Goal: Information Seeking & Learning: Find specific fact

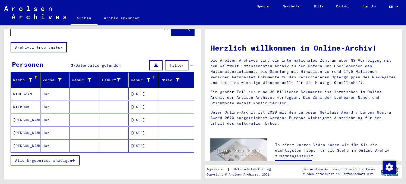
scroll to position [26, 0]
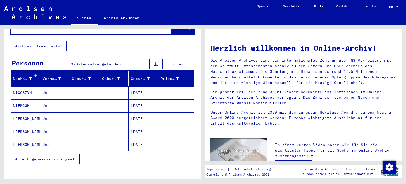
click at [30, 112] on mat-cell "[PERSON_NAME]" at bounding box center [26, 118] width 30 height 13
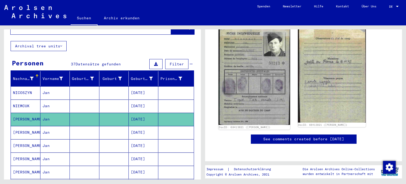
scroll to position [106, 0]
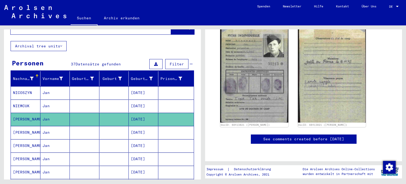
click at [26, 126] on mat-cell "[PERSON_NAME]" at bounding box center [26, 132] width 30 height 13
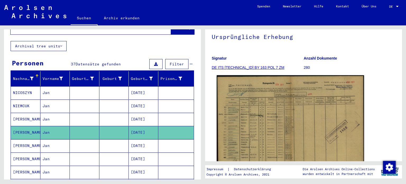
scroll to position [79, 0]
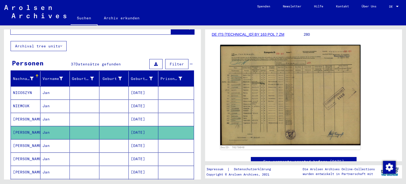
click at [29, 140] on mat-cell "[PERSON_NAME]" at bounding box center [26, 145] width 30 height 13
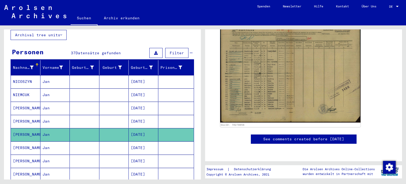
scroll to position [79, 0]
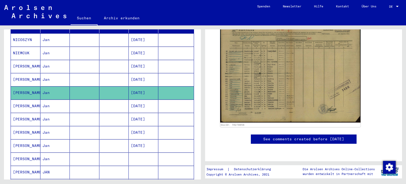
click at [18, 114] on mat-cell "[PERSON_NAME]" at bounding box center [26, 119] width 30 height 13
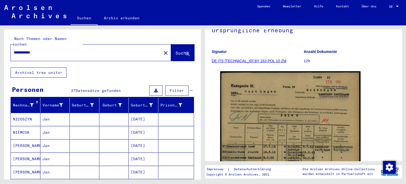
click at [30, 139] on mat-cell "[PERSON_NAME]" at bounding box center [26, 145] width 30 height 13
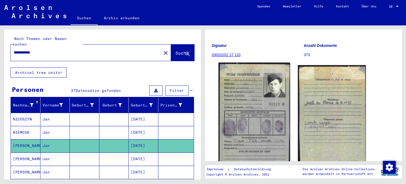
scroll to position [106, 0]
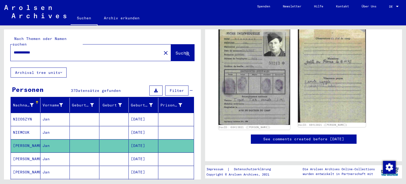
click at [256, 83] on img at bounding box center [254, 73] width 71 height 103
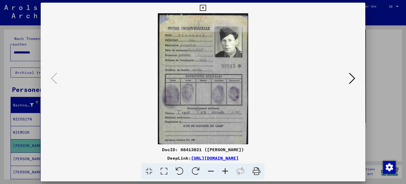
click at [349, 75] on button at bounding box center [352, 78] width 10 height 15
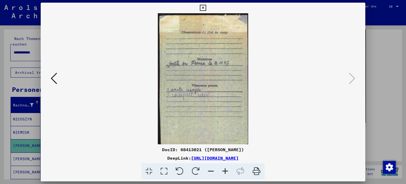
click at [52, 76] on icon at bounding box center [54, 78] width 6 height 13
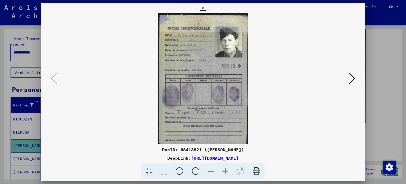
click at [381, 48] on div at bounding box center [203, 92] width 406 height 184
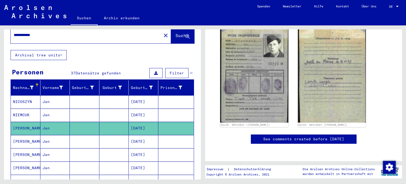
scroll to position [53, 0]
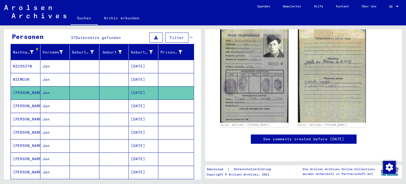
click at [27, 113] on mat-cell "[PERSON_NAME]" at bounding box center [26, 119] width 30 height 13
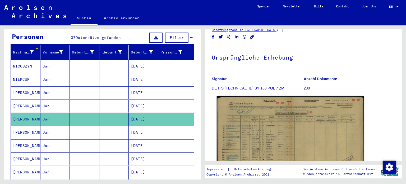
scroll to position [106, 0]
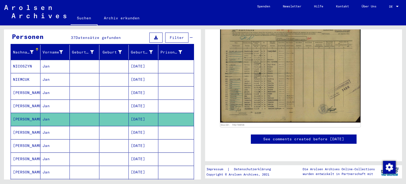
click at [60, 139] on mat-cell "Jan" at bounding box center [55, 145] width 30 height 13
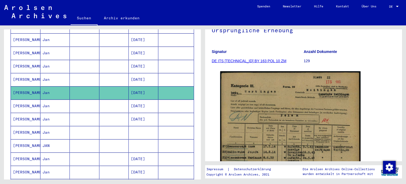
click at [55, 113] on mat-cell "Jan" at bounding box center [55, 119] width 30 height 13
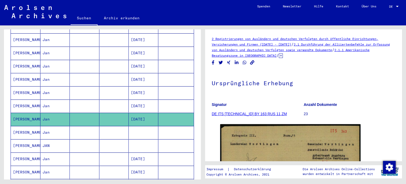
click at [47, 99] on mat-cell "Jan" at bounding box center [55, 105] width 30 height 13
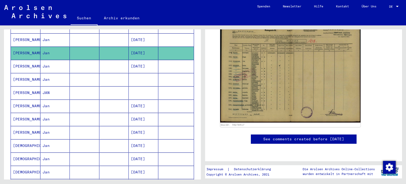
click at [73, 139] on mat-cell at bounding box center [85, 145] width 30 height 13
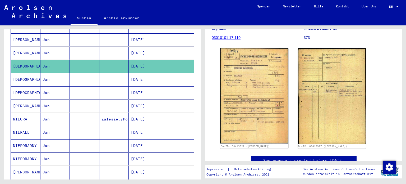
click at [51, 127] on mat-cell "Jan" at bounding box center [55, 132] width 30 height 13
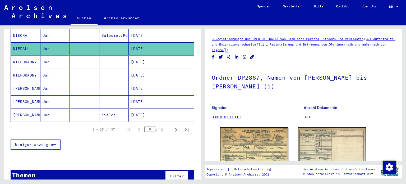
click at [80, 124] on div "1 – 25 of 37 * of 2" at bounding box center [103, 129] width 184 height 15
click at [68, 108] on mat-cell "Jan" at bounding box center [55, 114] width 30 height 13
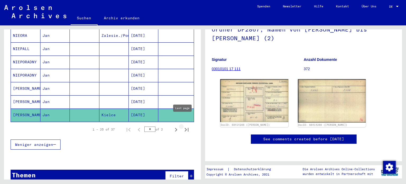
click at [183, 126] on icon "Last page" at bounding box center [186, 129] width 7 height 7
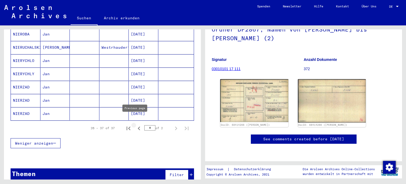
click at [138, 126] on icon "Previous page" at bounding box center [139, 128] width 2 height 4
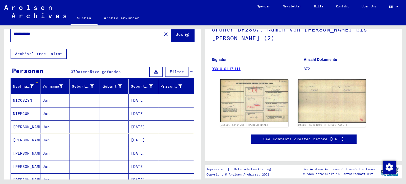
click at [22, 123] on mat-cell "[PERSON_NAME]" at bounding box center [26, 126] width 30 height 13
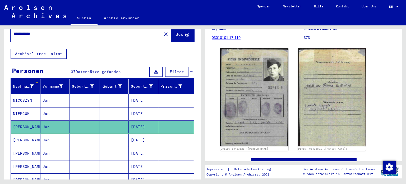
click at [28, 94] on mat-cell "NICOSZYN" at bounding box center [26, 100] width 30 height 13
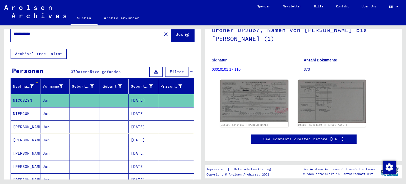
click at [22, 107] on mat-cell "NIEMCUK" at bounding box center [26, 113] width 30 height 13
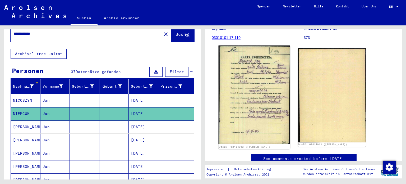
click at [264, 81] on img at bounding box center [254, 94] width 71 height 98
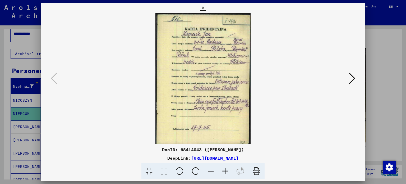
click at [353, 76] on icon at bounding box center [352, 78] width 6 height 13
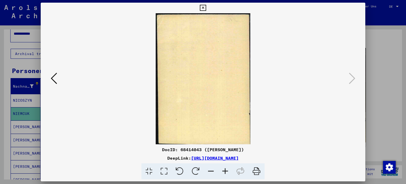
click at [371, 63] on div at bounding box center [203, 92] width 406 height 184
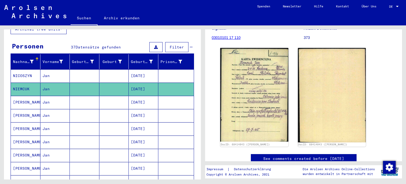
scroll to position [45, 0]
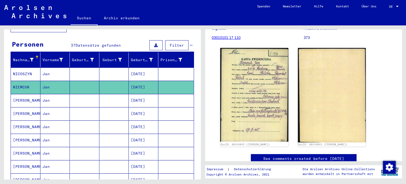
click at [21, 96] on mat-cell "[PERSON_NAME]" at bounding box center [26, 100] width 30 height 13
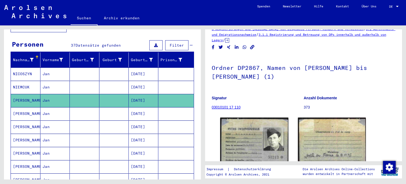
scroll to position [53, 0]
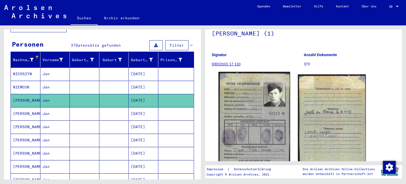
click at [268, 97] on img at bounding box center [254, 123] width 71 height 103
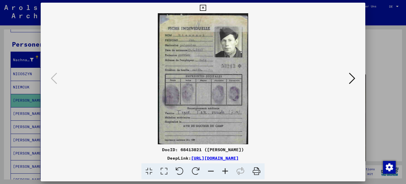
click at [354, 75] on icon at bounding box center [352, 78] width 6 height 13
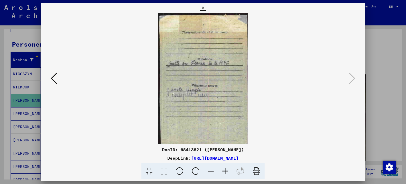
click at [54, 79] on icon at bounding box center [54, 78] width 6 height 13
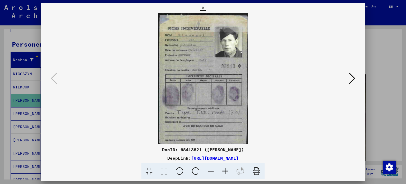
click at [352, 79] on icon at bounding box center [352, 78] width 6 height 13
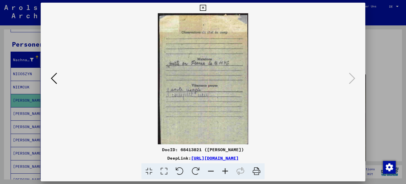
click at [378, 67] on div at bounding box center [203, 92] width 406 height 184
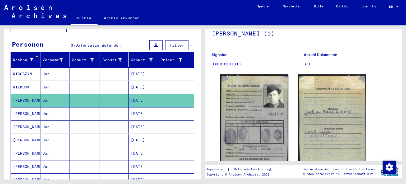
click at [22, 67] on mat-cell "NICOSZYN" at bounding box center [26, 73] width 30 height 13
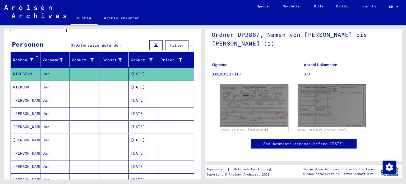
scroll to position [53, 0]
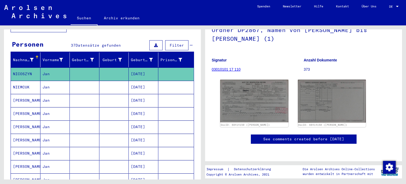
click at [30, 81] on mat-cell "NIEMCUK" at bounding box center [26, 87] width 30 height 13
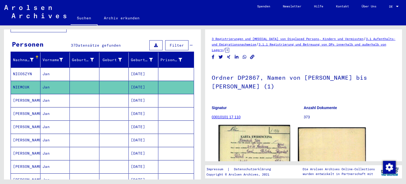
click at [243, 144] on img at bounding box center [254, 174] width 71 height 98
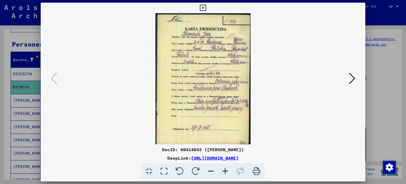
click at [349, 80] on icon at bounding box center [352, 78] width 6 height 13
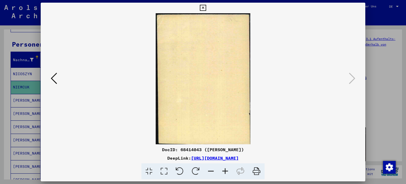
click at [374, 30] on div at bounding box center [203, 92] width 406 height 184
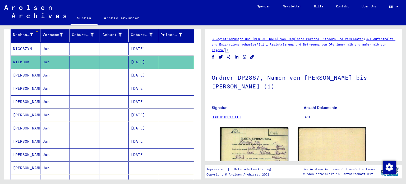
scroll to position [72, 0]
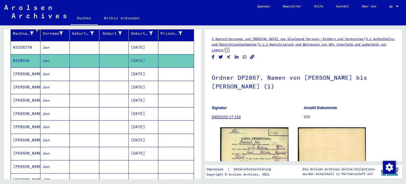
click at [31, 69] on mat-cell "[PERSON_NAME]" at bounding box center [26, 73] width 30 height 13
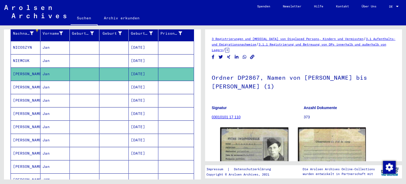
click at [20, 81] on mat-cell "[PERSON_NAME]" at bounding box center [26, 87] width 30 height 13
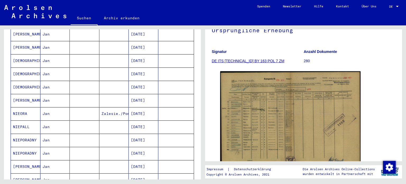
scroll to position [242, 0]
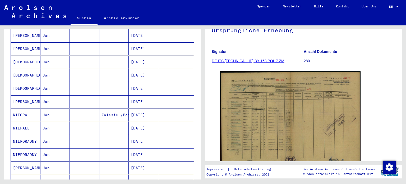
click at [85, 111] on mat-cell at bounding box center [85, 114] width 30 height 13
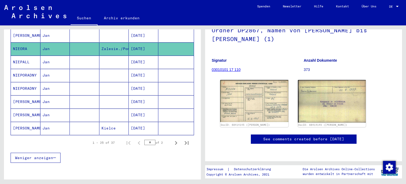
scroll to position [322, 0]
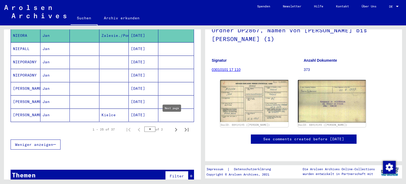
click at [173, 126] on icon "Next page" at bounding box center [175, 129] width 7 height 7
type input "*"
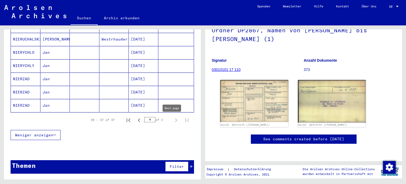
scroll to position [151, 0]
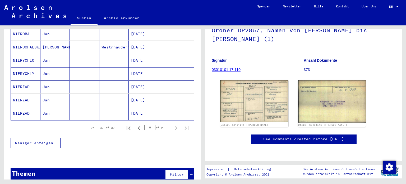
click at [29, 107] on mat-cell "NIERZAD" at bounding box center [26, 113] width 30 height 13
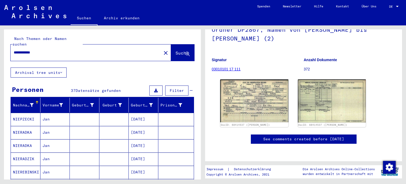
click at [163, 50] on mat-icon "close" at bounding box center [166, 53] width 6 height 6
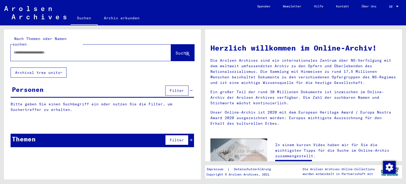
click at [107, 44] on div at bounding box center [91, 52] width 161 height 16
click at [109, 50] on input "text" at bounding box center [84, 53] width 141 height 6
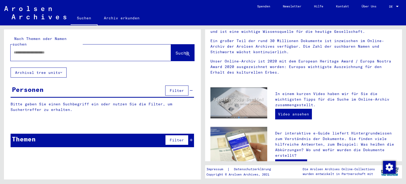
scroll to position [53, 0]
